Goal: Find specific page/section: Find specific page/section

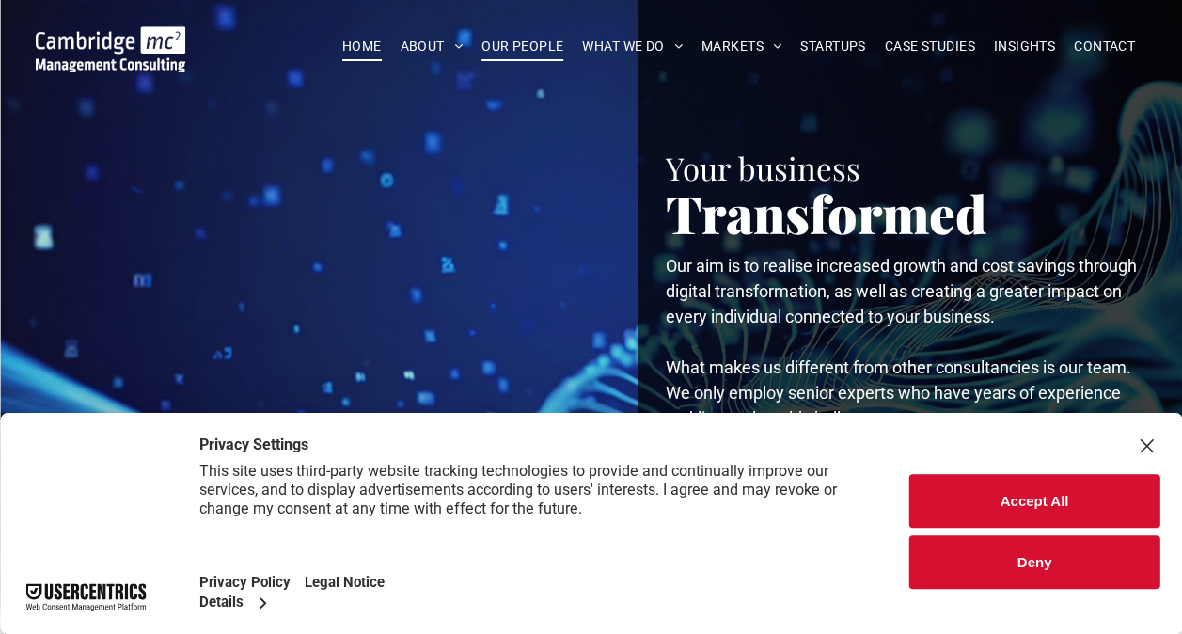
click at [517, 38] on span "OUR PEOPLE" at bounding box center [522, 46] width 82 height 29
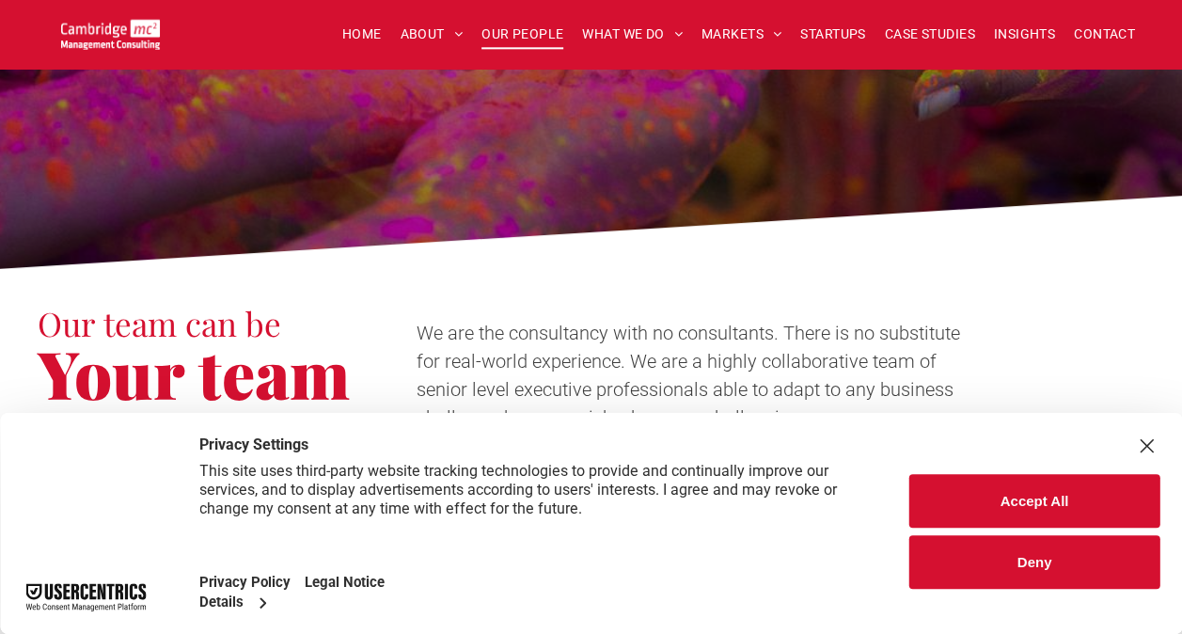
scroll to position [470, 0]
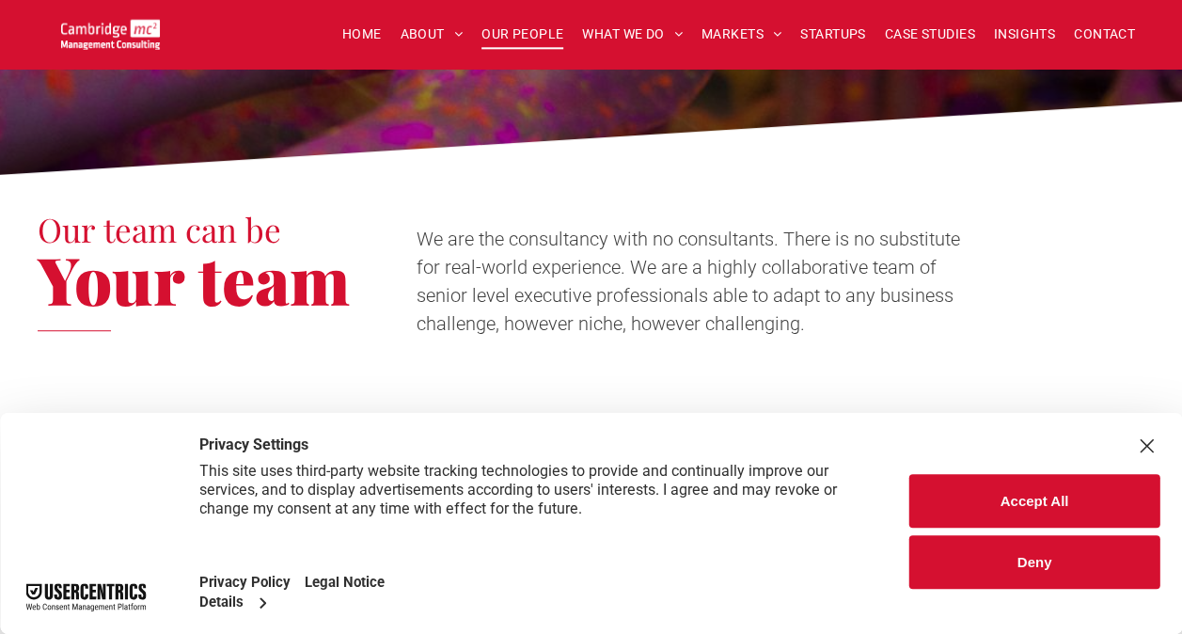
click at [1024, 474] on div "Accept All Deny" at bounding box center [1034, 531] width 250 height 115
click at [1024, 486] on button "Accept All" at bounding box center [1034, 501] width 250 height 54
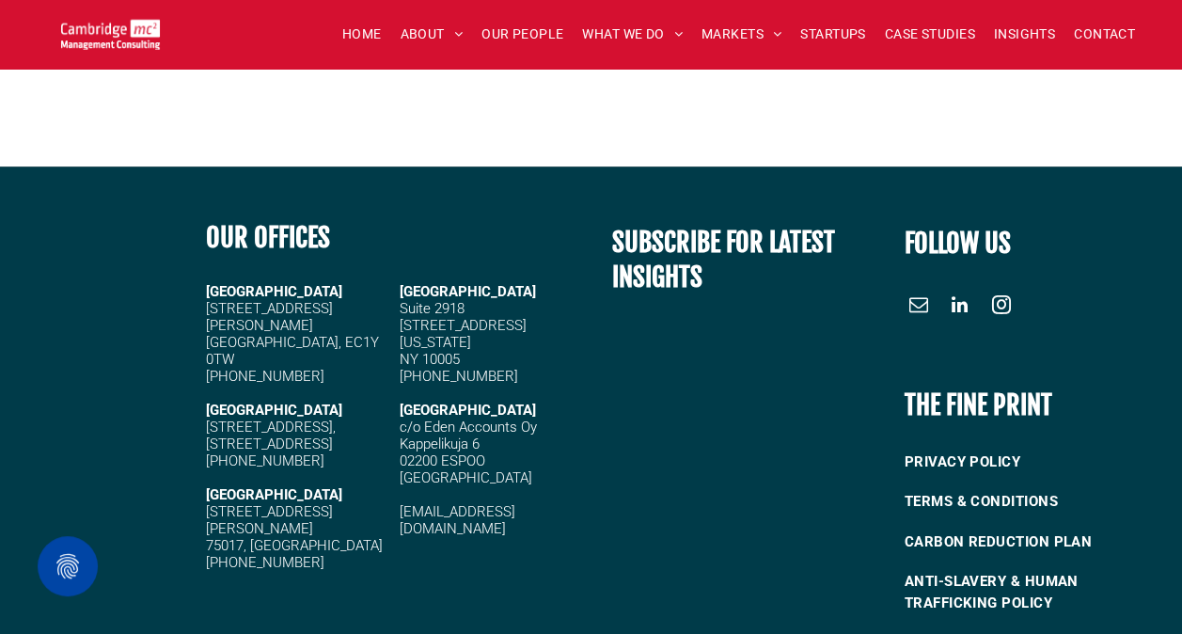
scroll to position [7615, 0]
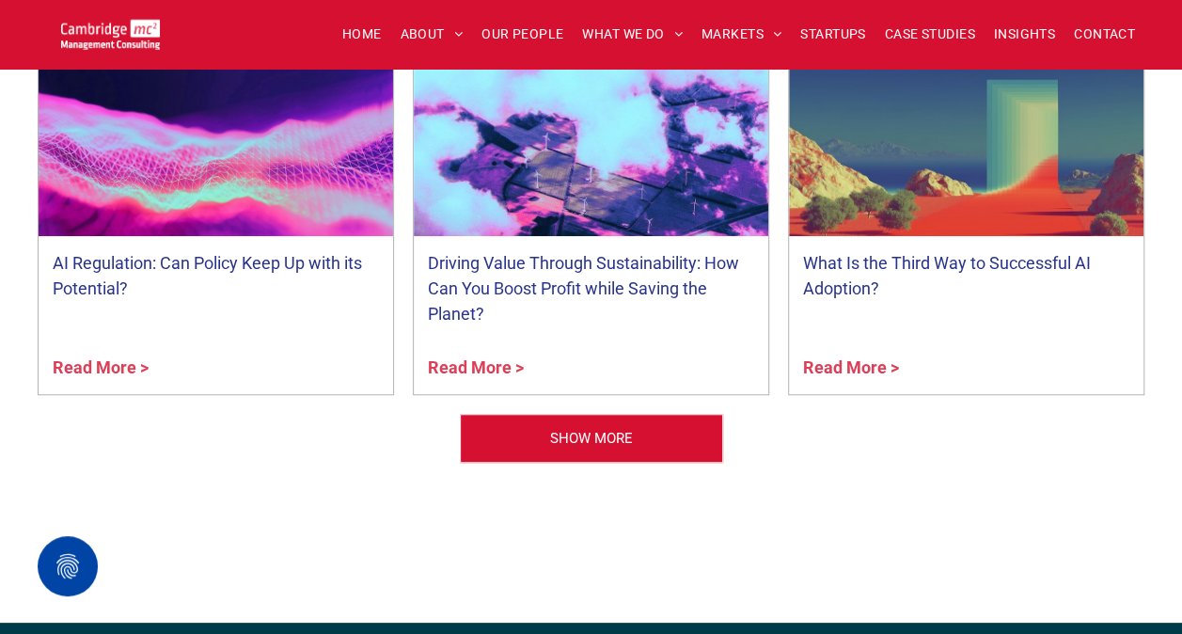
drag, startPoint x: 637, startPoint y: 228, endPoint x: 278, endPoint y: -98, distance: 485.1
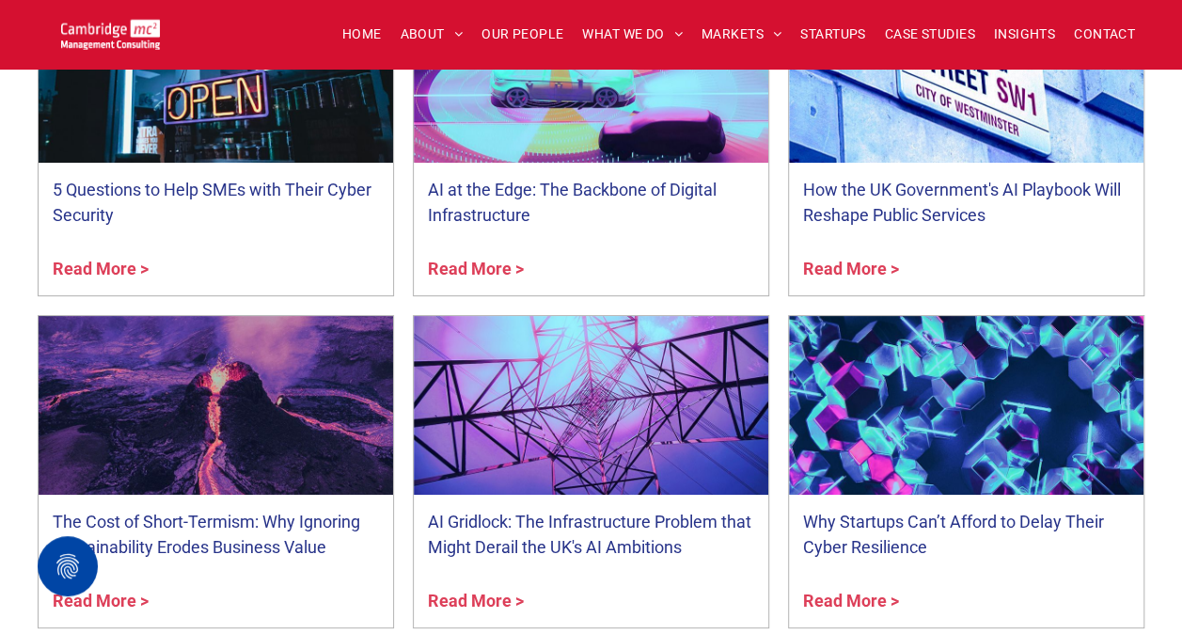
scroll to position [6957, 0]
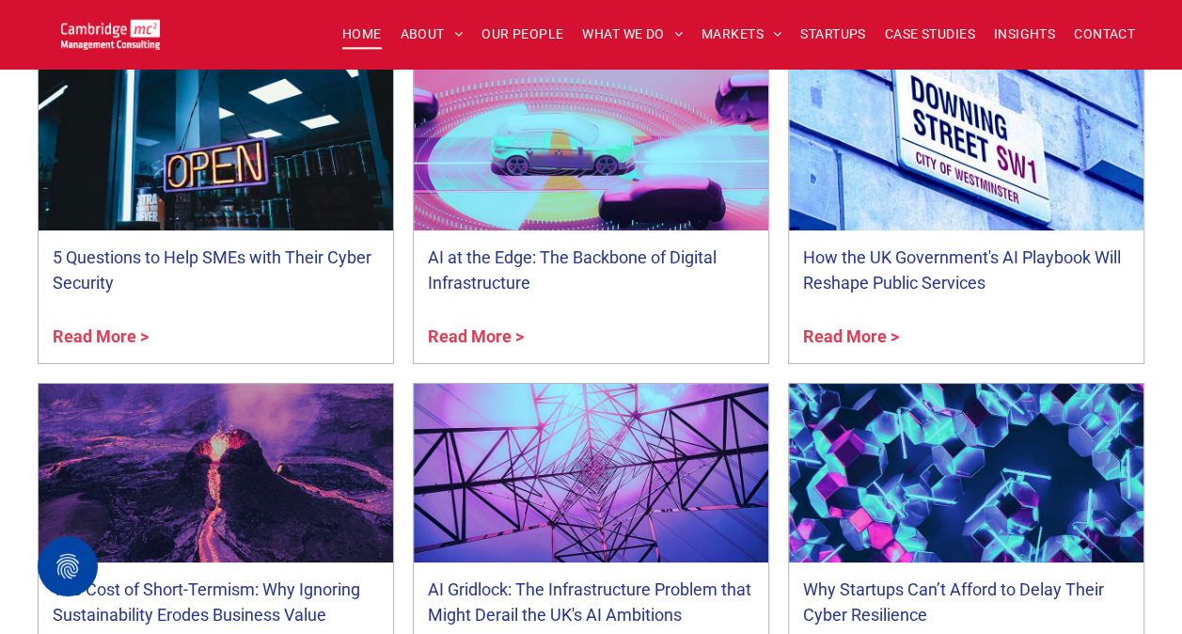
click at [374, 32] on span "HOME" at bounding box center [361, 34] width 39 height 29
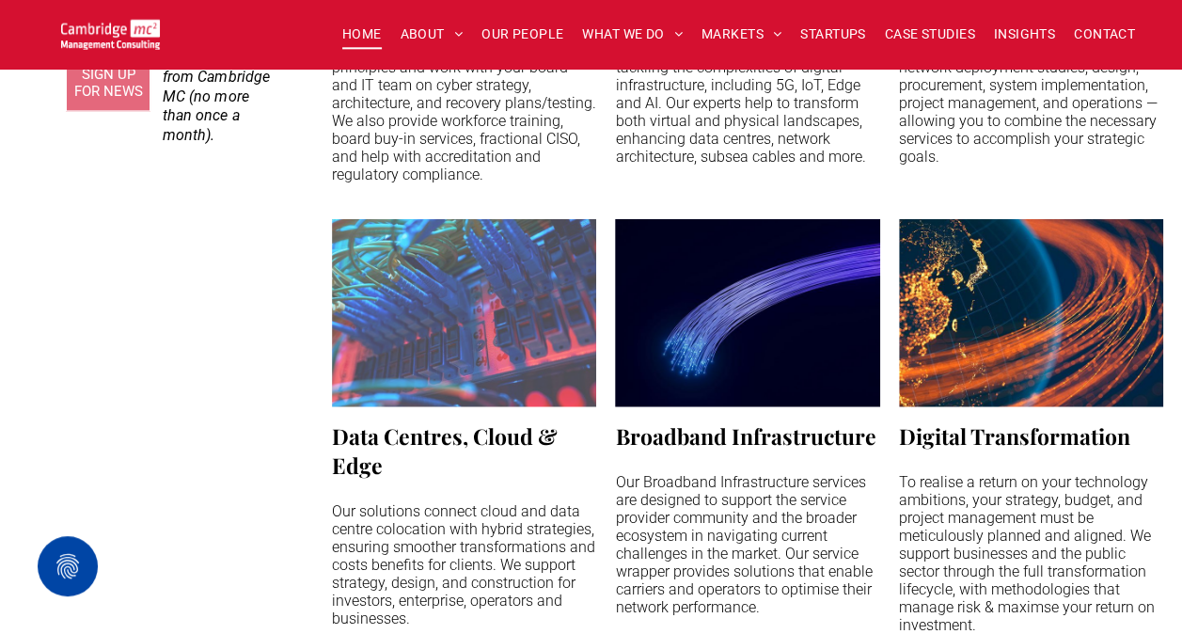
scroll to position [2632, 0]
